Goal: Task Accomplishment & Management: Manage account settings

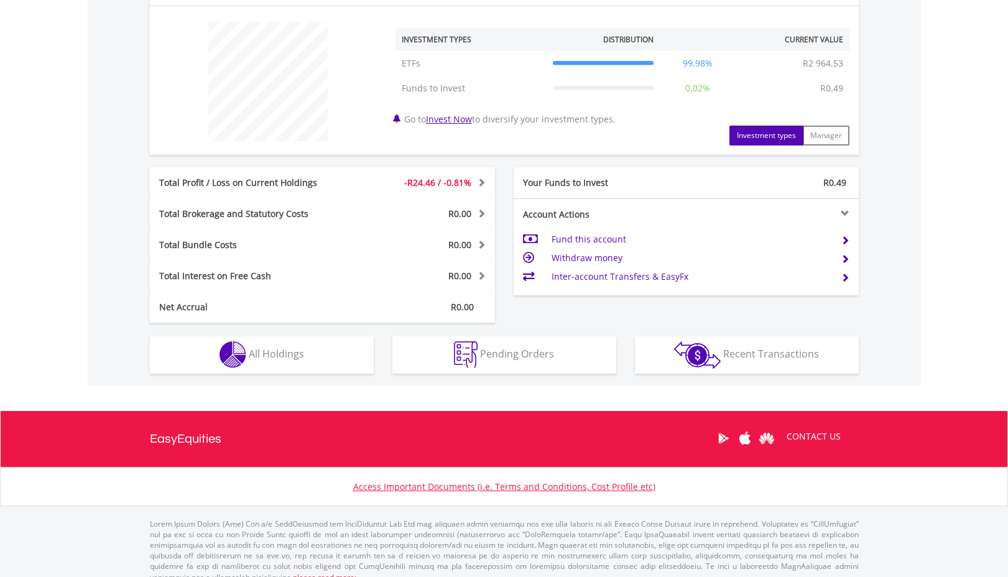
scroll to position [462, 0]
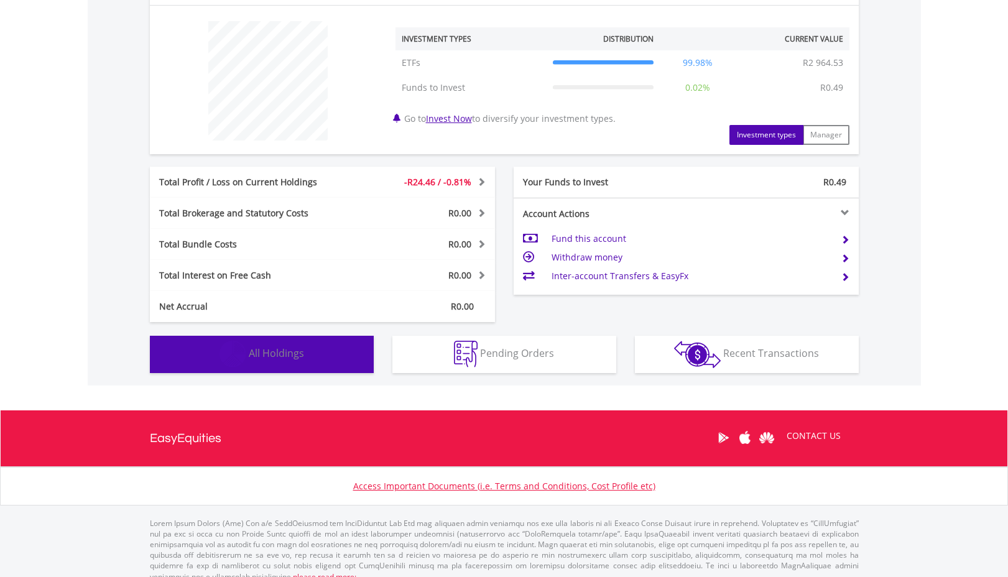
click at [298, 360] on span "All Holdings" at bounding box center [276, 353] width 55 height 14
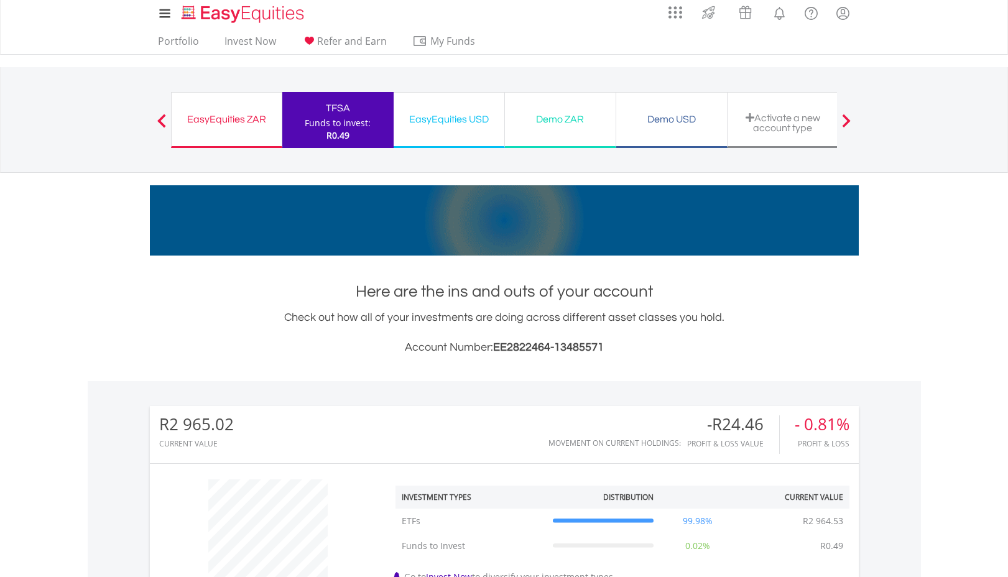
scroll to position [0, 0]
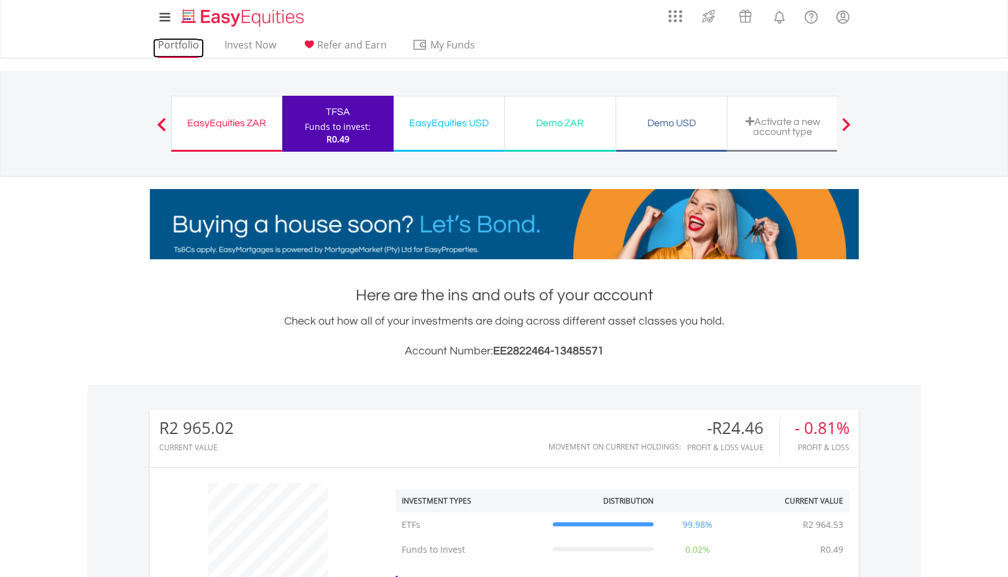
click at [198, 49] on link "Portfolio" at bounding box center [178, 48] width 51 height 19
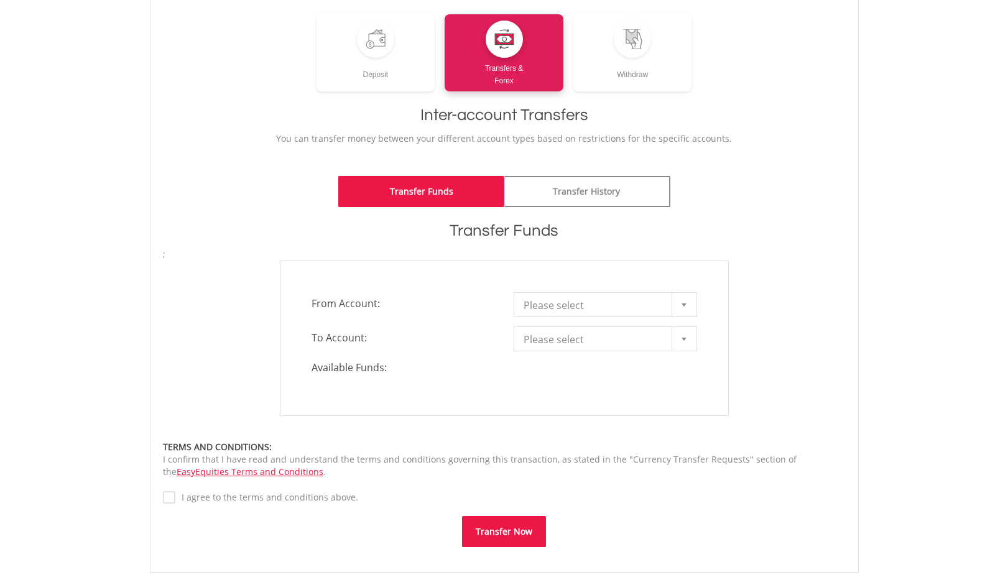
scroll to position [187, 0]
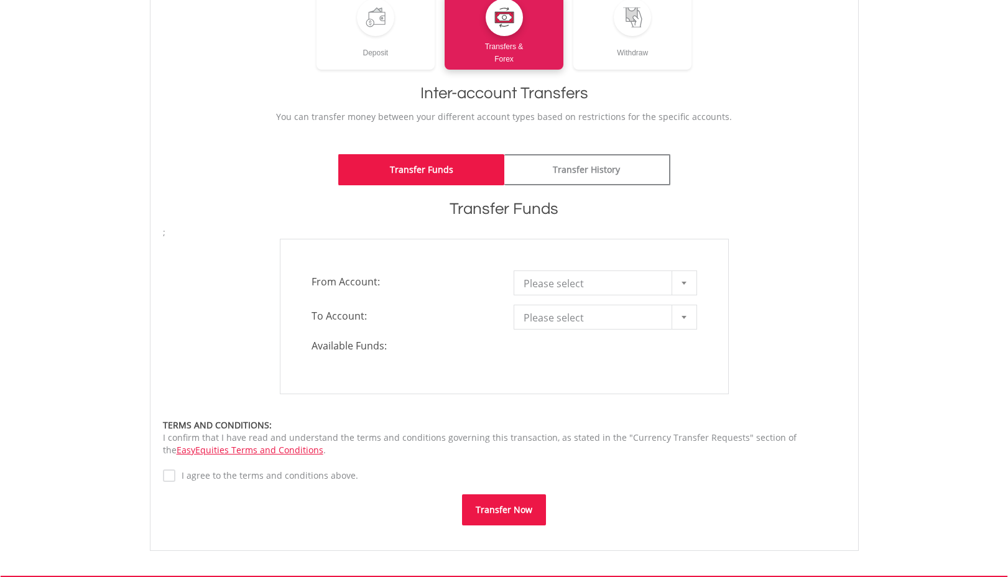
click at [693, 293] on div at bounding box center [683, 283] width 25 height 24
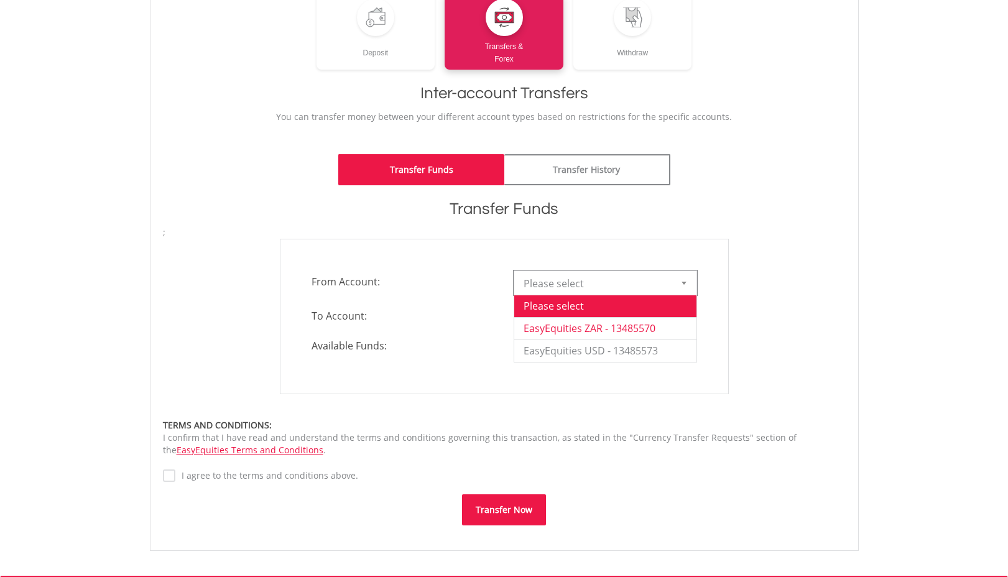
click at [670, 330] on li "EasyEquities ZAR - 13485570" at bounding box center [605, 328] width 182 height 22
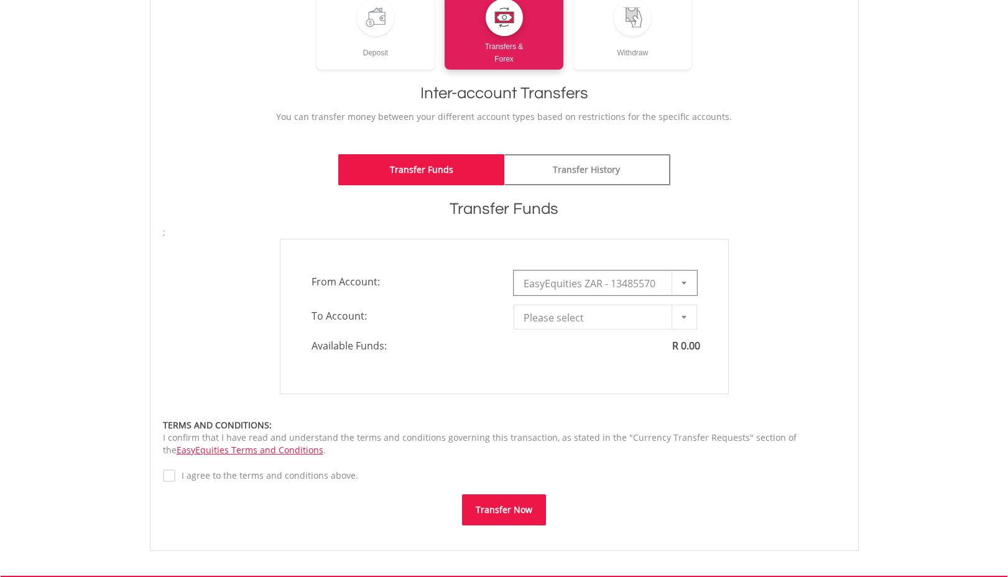
click at [679, 321] on div at bounding box center [683, 317] width 25 height 24
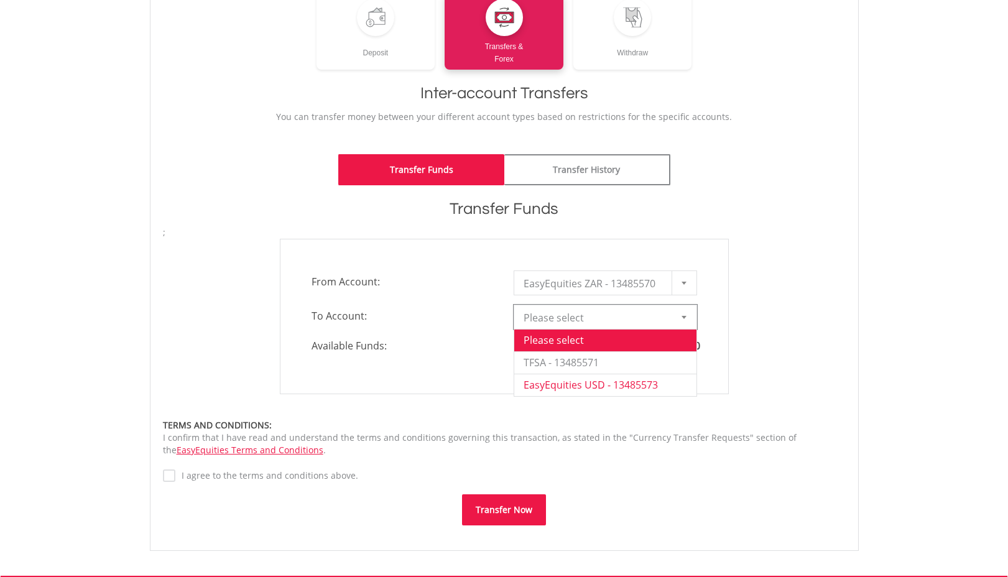
click at [606, 380] on li "EasyEquities USD - 13485573" at bounding box center [605, 385] width 182 height 22
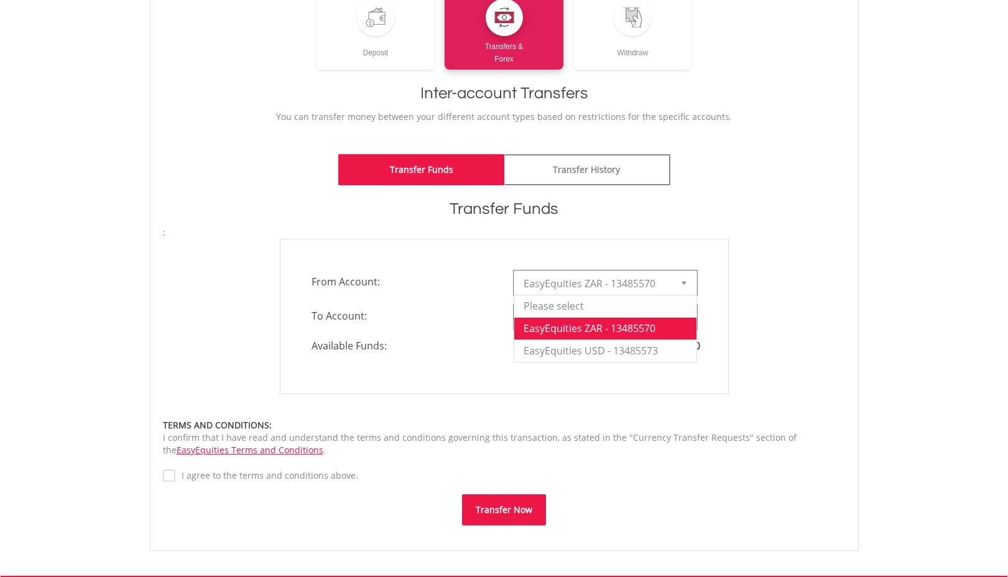
click at [688, 290] on div at bounding box center [683, 283] width 25 height 24
type input "*"
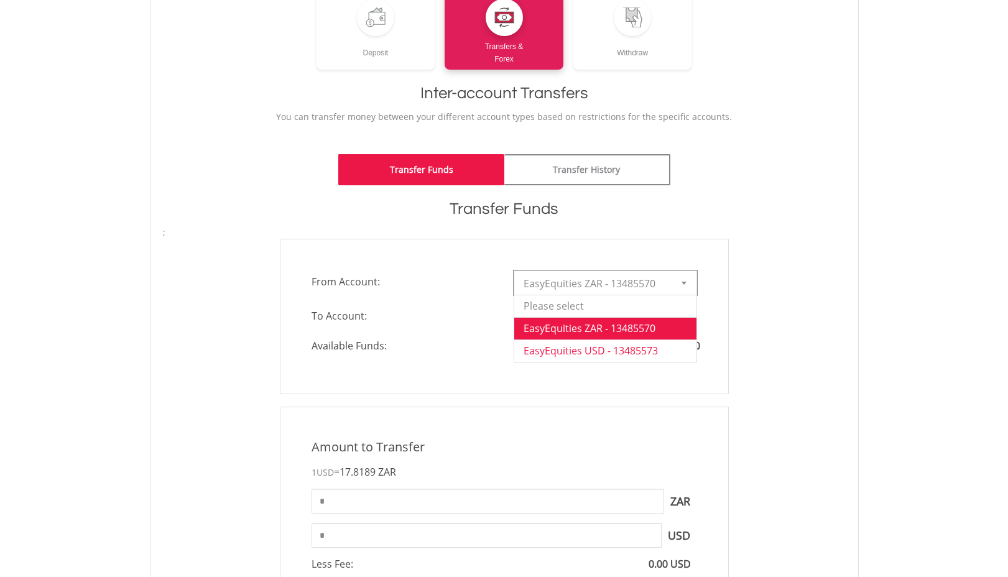
click at [645, 350] on li "EasyEquities USD - 13485573" at bounding box center [605, 350] width 182 height 22
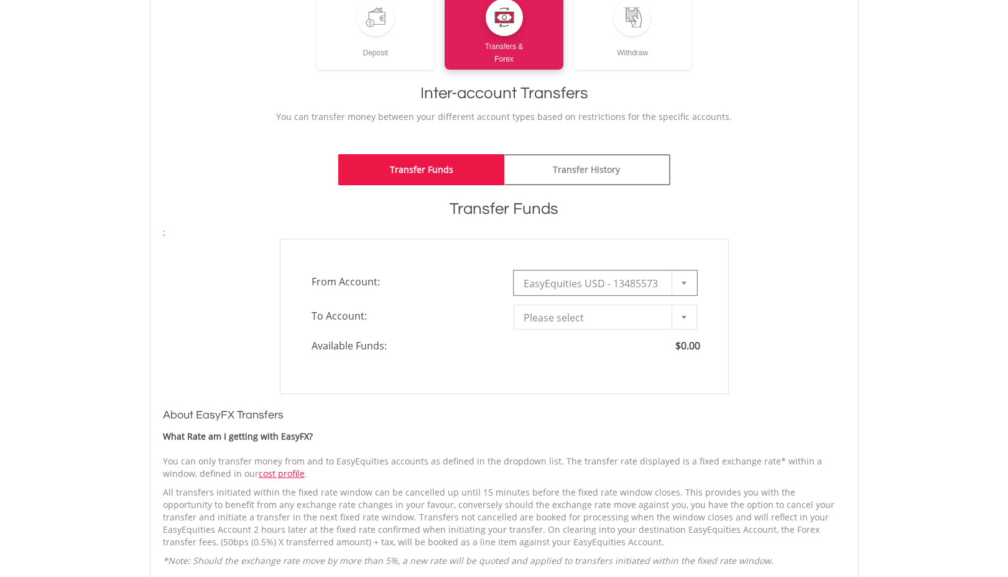
click at [688, 310] on div at bounding box center [683, 317] width 25 height 24
click at [598, 356] on li "EasyEquities ZAR - 13485570" at bounding box center [605, 362] width 182 height 22
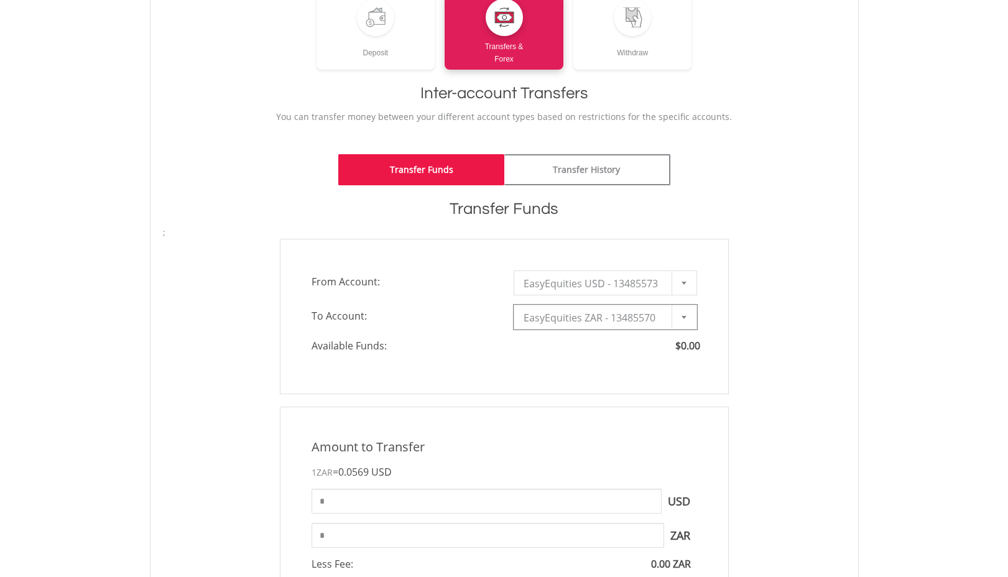
click at [497, 344] on span "Available Funds:" at bounding box center [403, 346] width 202 height 14
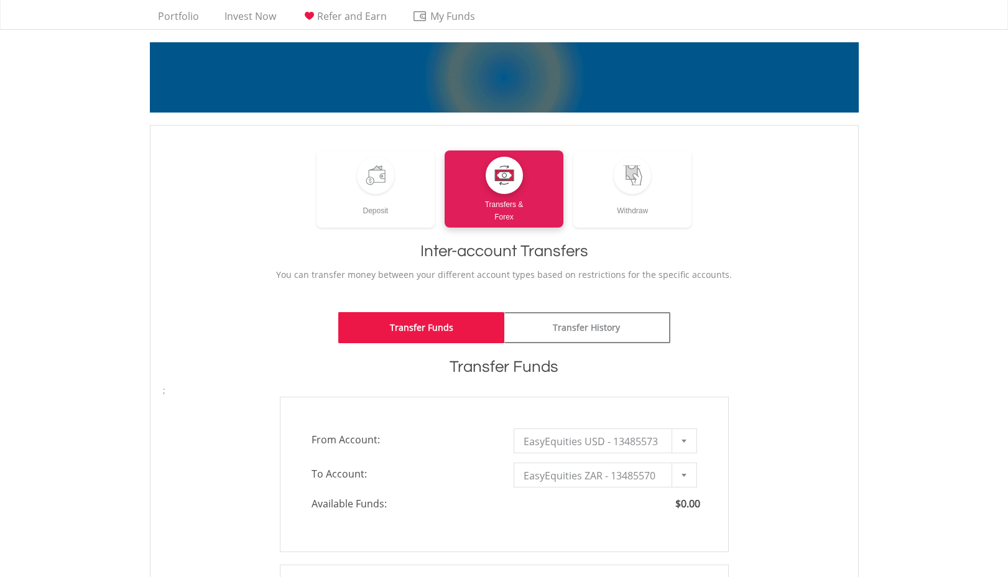
scroll to position [0, 0]
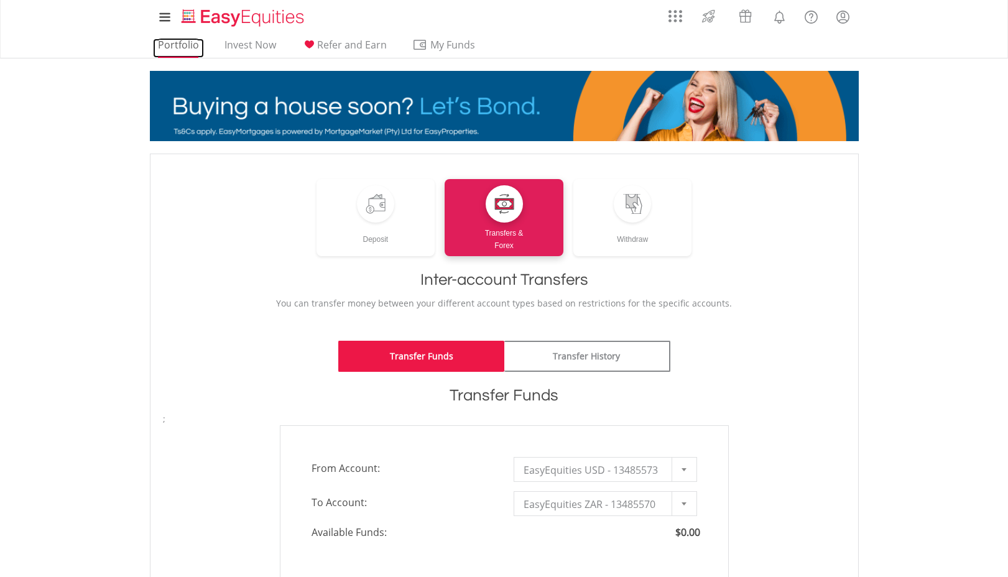
click at [182, 44] on link "Portfolio" at bounding box center [178, 48] width 51 height 19
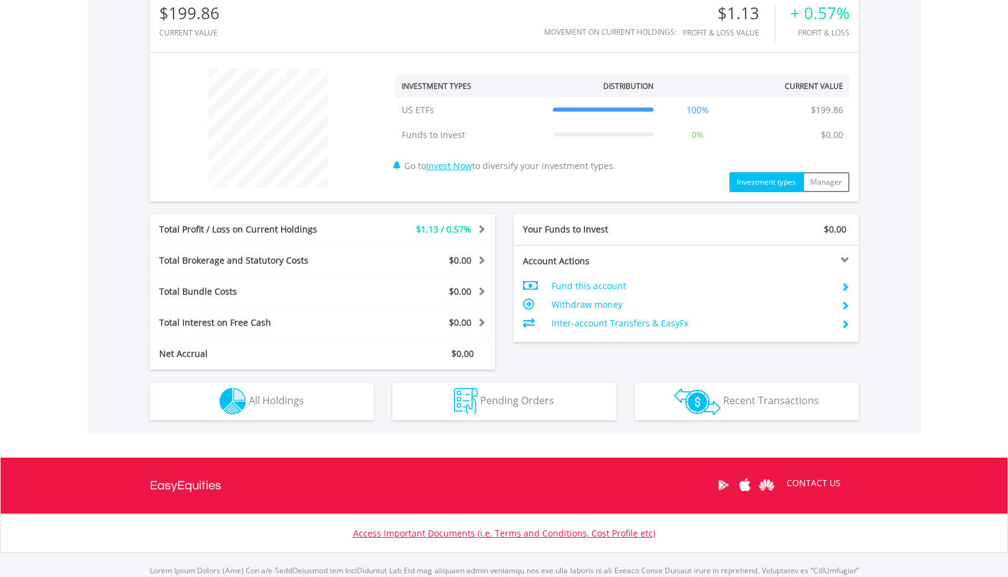
scroll to position [475, 0]
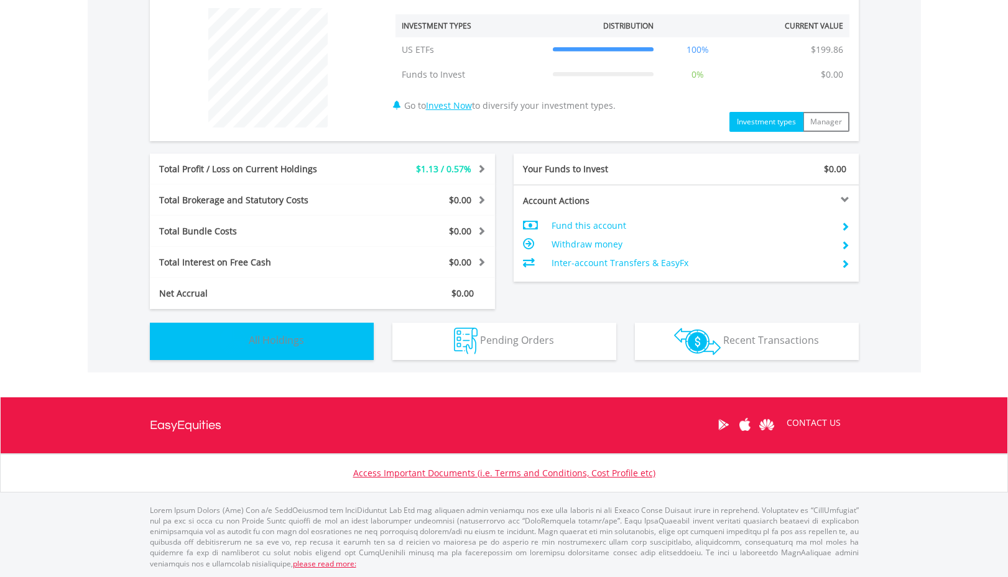
click at [231, 349] on img "button" at bounding box center [232, 341] width 27 height 27
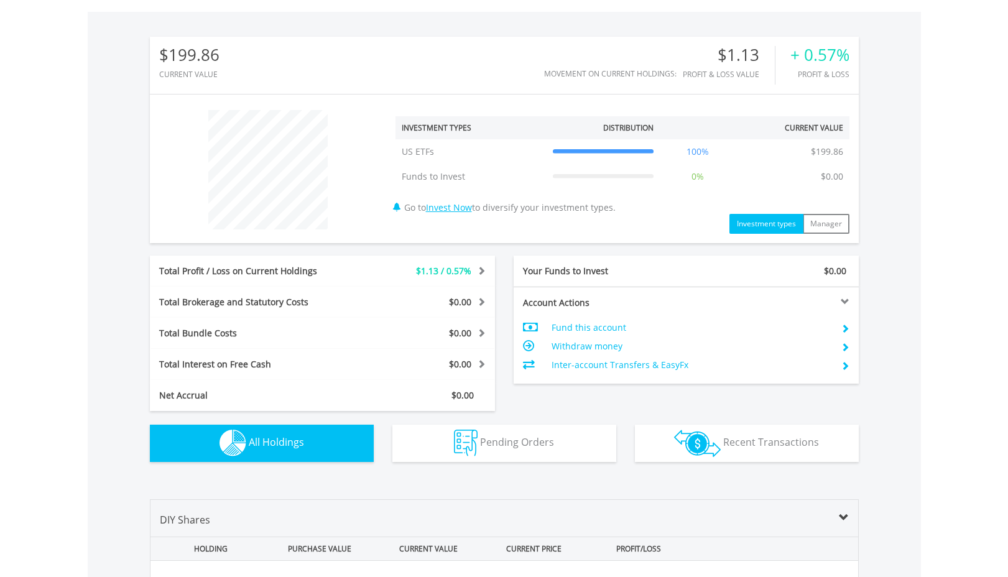
scroll to position [684, 0]
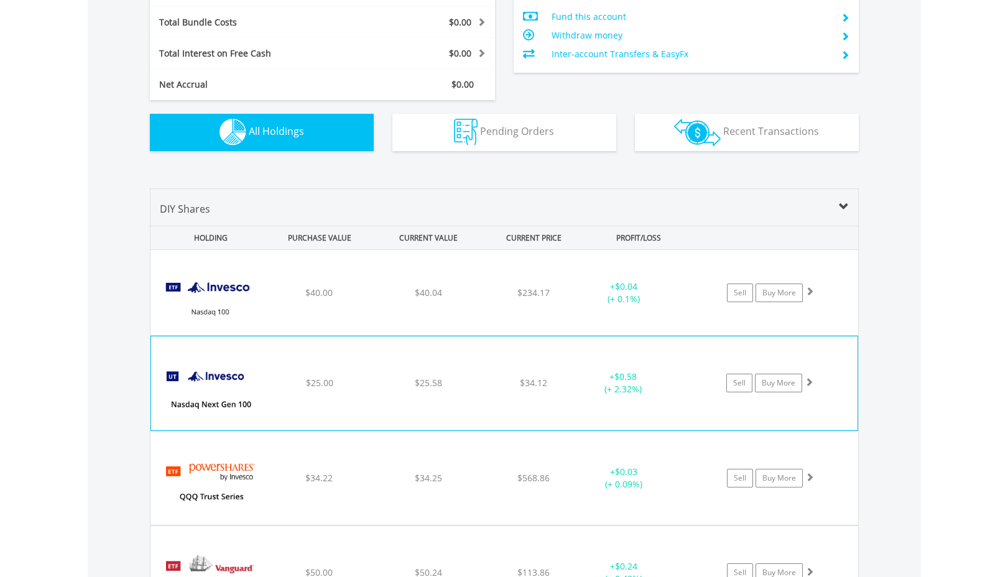
click at [233, 387] on img at bounding box center [210, 389] width 107 height 75
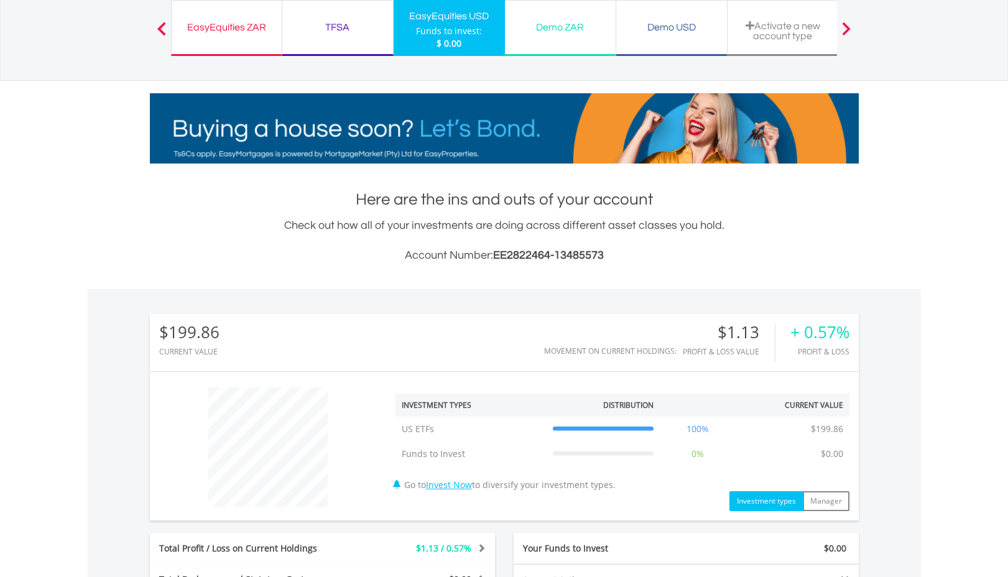
scroll to position [0, 0]
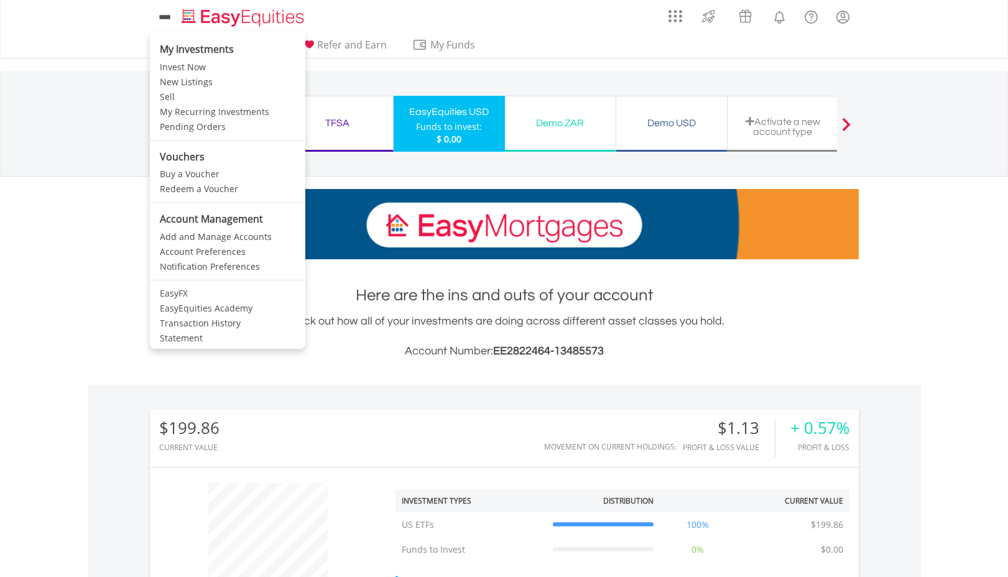
click at [165, 19] on icon at bounding box center [164, 17] width 17 height 16
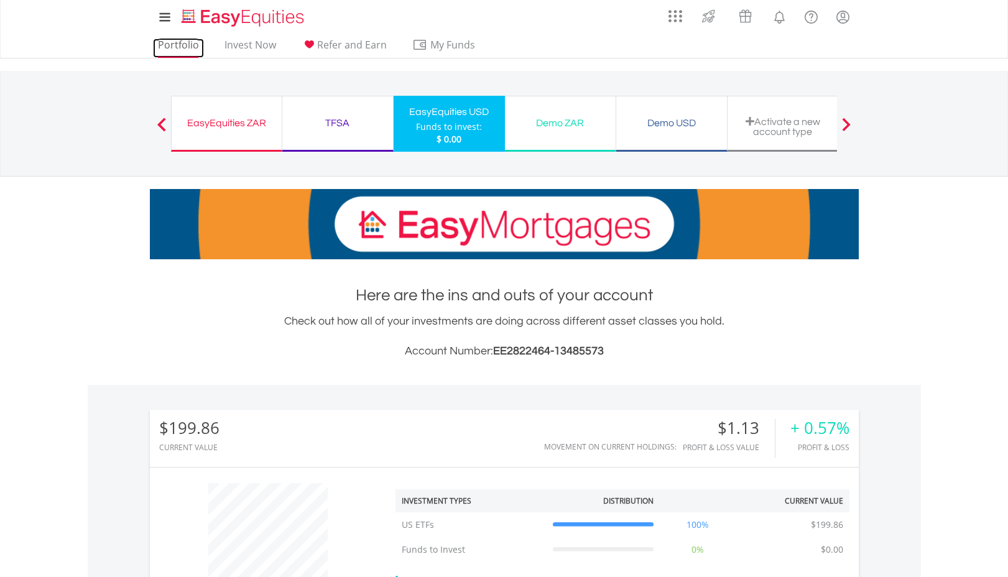
click at [162, 42] on link "Portfolio" at bounding box center [178, 48] width 51 height 19
